Goal: Task Accomplishment & Management: Complete application form

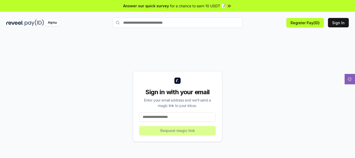
click at [173, 116] on input at bounding box center [177, 116] width 76 height 9
type input "**********"
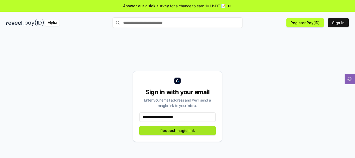
click at [172, 133] on button "Request magic link" at bounding box center [177, 130] width 76 height 9
